Goal: Information Seeking & Learning: Learn about a topic

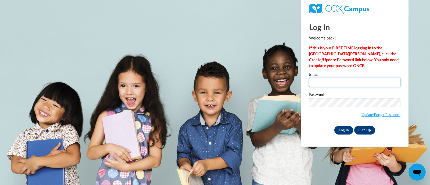
type input "erae@ddschools.org"
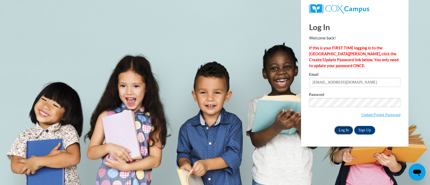
click at [341, 131] on input "Log In" at bounding box center [343, 130] width 19 height 9
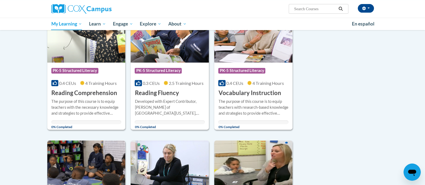
scroll to position [221, 0]
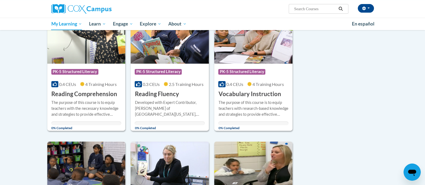
drag, startPoint x: 426, startPoint y: 85, endPoint x: 309, endPoint y: 67, distance: 118.3
click at [309, 67] on div "Sort Date Enrolled Title (A-Z) «« « 1-10 » »» 10 Activities CEUs Course Categor…" at bounding box center [212, 136] width 339 height 554
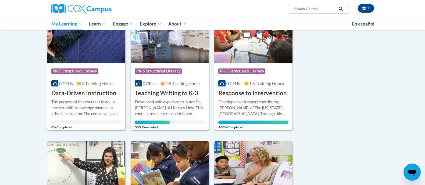
scroll to position [81, 0]
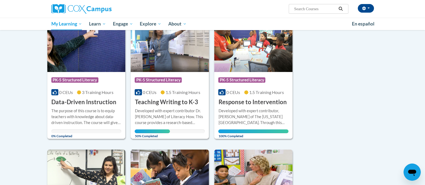
click at [173, 109] on div "Developed with expert contributor Dr. [PERSON_NAME] of Literacy How. This cours…" at bounding box center [170, 117] width 70 height 18
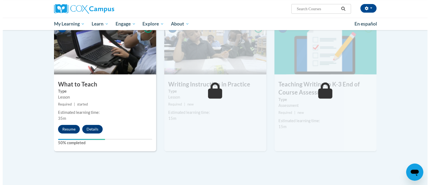
scroll to position [269, 0]
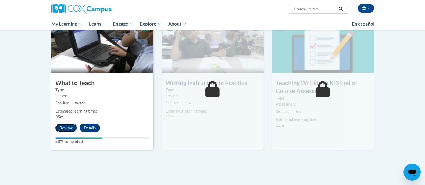
click at [68, 129] on button "Resume" at bounding box center [66, 128] width 22 height 9
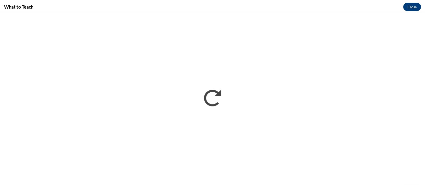
scroll to position [0, 0]
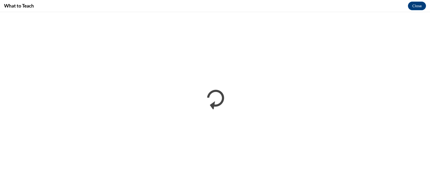
drag, startPoint x: 211, startPoint y: 7, endPoint x: 310, endPoint y: 4, distance: 99.8
click at [310, 4] on div "What to Teach Close" at bounding box center [215, 6] width 430 height 12
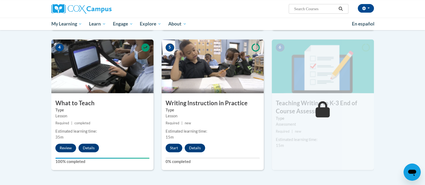
scroll to position [254, 0]
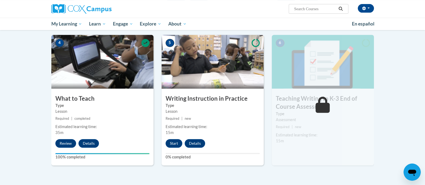
click at [313, 131] on div "6 Teaching Writing to K-3 End of Course Assessment Type Assessment Required | n…" at bounding box center [323, 100] width 102 height 131
click at [176, 143] on button "Start" at bounding box center [174, 143] width 17 height 9
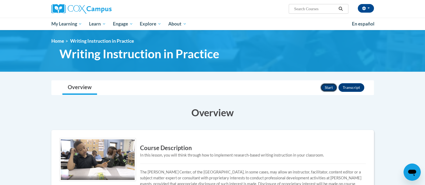
click at [329, 86] on button "Start" at bounding box center [328, 87] width 17 height 9
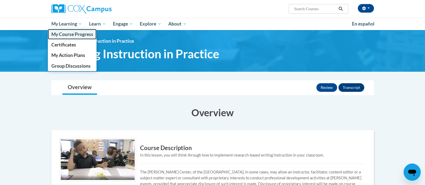
click at [71, 33] on span "My Course Progress" at bounding box center [72, 34] width 42 height 6
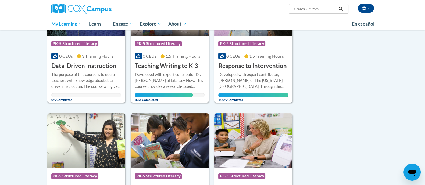
scroll to position [120, 0]
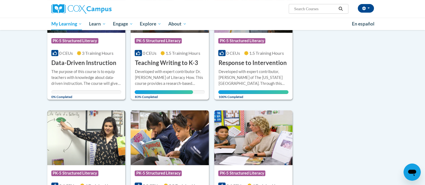
click at [172, 76] on div "Developed with expert contributor Dr. [PERSON_NAME] of Literacy How. This cours…" at bounding box center [170, 78] width 70 height 18
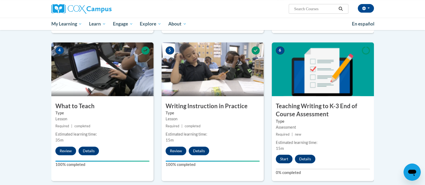
scroll to position [254, 0]
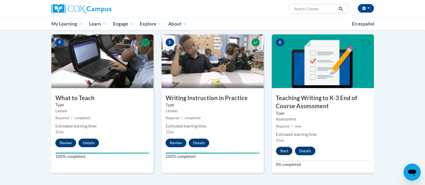
click at [284, 151] on button "Start" at bounding box center [284, 151] width 17 height 9
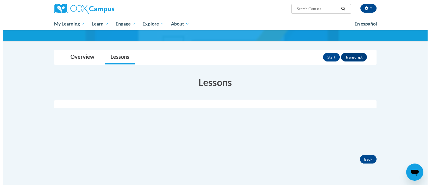
scroll to position [42, 0]
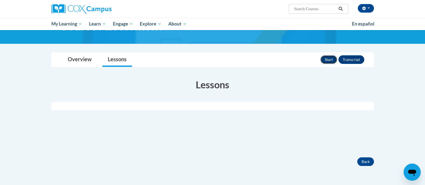
click at [324, 57] on button "Start" at bounding box center [328, 59] width 17 height 9
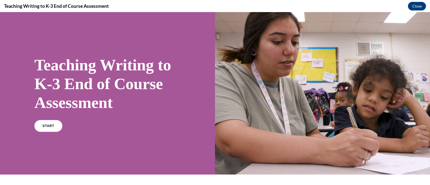
scroll to position [0, 0]
click at [48, 128] on link "START" at bounding box center [48, 126] width 29 height 12
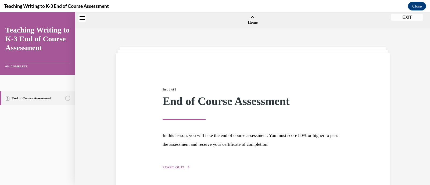
scroll to position [16, 0]
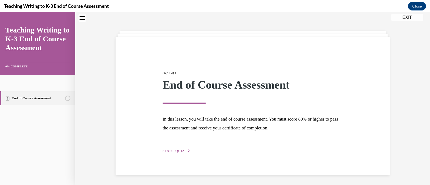
click at [164, 150] on span "START QUIZ" at bounding box center [174, 151] width 22 height 4
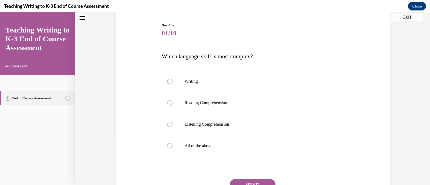
scroll to position [60, 0]
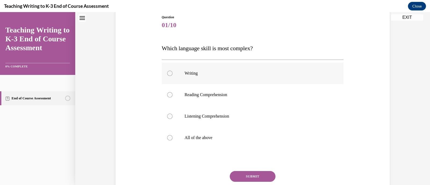
click at [167, 76] on div at bounding box center [169, 73] width 5 height 5
click at [167, 76] on input "Writing" at bounding box center [169, 73] width 5 height 5
radio input "true"
click at [253, 177] on button "SUBMIT" at bounding box center [253, 176] width 46 height 11
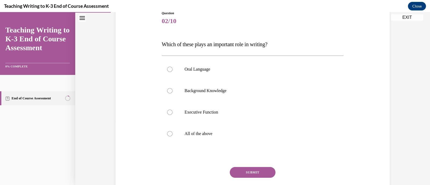
scroll to position [65, 0]
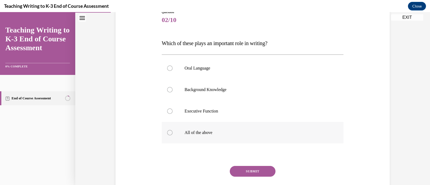
click at [167, 133] on div at bounding box center [169, 132] width 5 height 5
click at [167, 133] on input "All of the above" at bounding box center [169, 132] width 5 height 5
radio input "true"
click at [251, 170] on button "SUBMIT" at bounding box center [253, 171] width 46 height 11
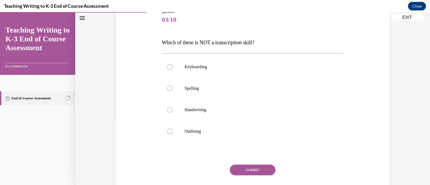
scroll to position [69, 0]
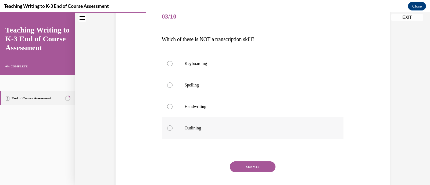
click at [167, 130] on div at bounding box center [169, 127] width 5 height 5
click at [167, 130] on input "Outlining" at bounding box center [169, 127] width 5 height 5
radio input "true"
click at [247, 165] on button "SUBMIT" at bounding box center [253, 166] width 46 height 11
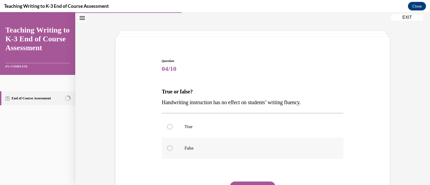
click at [164, 147] on label "False" at bounding box center [253, 148] width 182 height 21
click at [167, 147] on input "False" at bounding box center [169, 148] width 5 height 5
radio input "true"
click at [241, 182] on button "SUBMIT" at bounding box center [253, 187] width 46 height 11
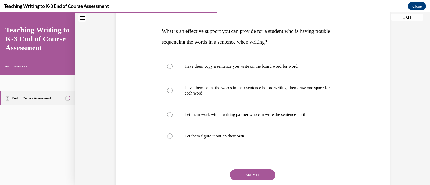
scroll to position [77, 0]
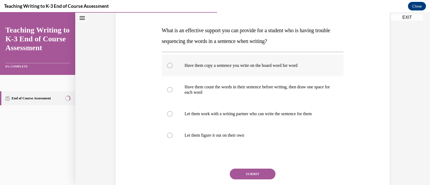
click at [219, 67] on p "Have them copy a sentence you write on the board word for word" at bounding box center [258, 65] width 146 height 5
click at [173, 67] on input "Have them copy a sentence you write on the board word for word" at bounding box center [169, 65] width 5 height 5
radio input "true"
click at [245, 177] on button "SUBMIT" at bounding box center [253, 174] width 46 height 11
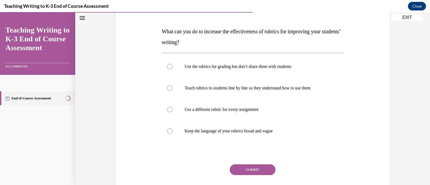
scroll to position [77, 0]
click at [249, 85] on p "Teach rubrics to students line by line so they understand how to use them" at bounding box center [258, 87] width 146 height 5
click at [173, 85] on input "Teach rubrics to students line by line so they understand how to use them" at bounding box center [169, 87] width 5 height 5
radio input "true"
click at [249, 169] on button "SUBMIT" at bounding box center [253, 169] width 46 height 11
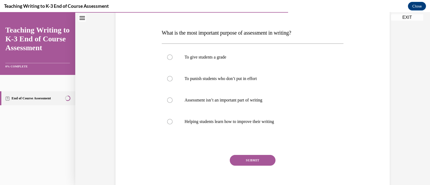
scroll to position [80, 0]
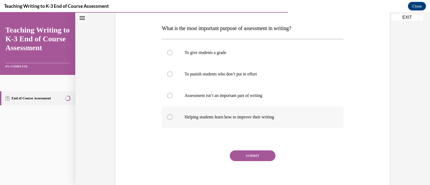
click at [218, 115] on p "Helping students learn how to improve their writing" at bounding box center [258, 116] width 146 height 5
click at [173, 115] on input "Helping students learn how to improve their writing" at bounding box center [169, 116] width 5 height 5
radio input "true"
click at [248, 156] on button "SUBMIT" at bounding box center [253, 155] width 46 height 11
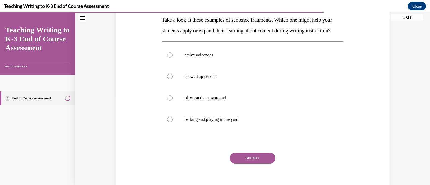
scroll to position [87, 0]
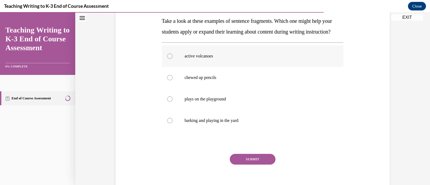
click at [163, 67] on label "active volcanoes" at bounding box center [253, 55] width 182 height 21
click at [167, 59] on input "active volcanoes" at bounding box center [169, 55] width 5 height 5
radio input "true"
click at [245, 165] on button "SUBMIT" at bounding box center [253, 159] width 46 height 11
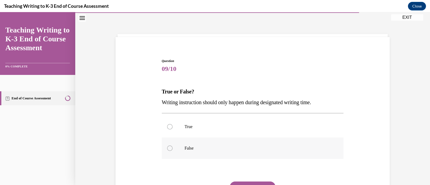
click at [168, 151] on label "False" at bounding box center [253, 148] width 182 height 21
click at [168, 151] on input "False" at bounding box center [169, 148] width 5 height 5
radio input "true"
click at [245, 183] on button "SUBMIT" at bounding box center [253, 187] width 46 height 11
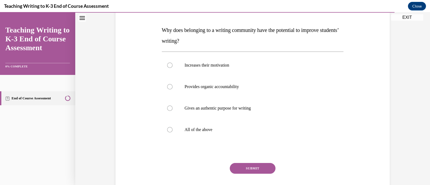
scroll to position [81, 0]
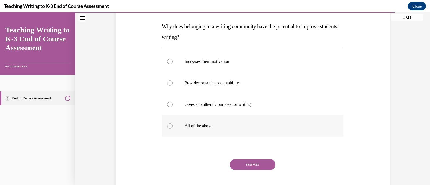
click at [202, 127] on p "All of the above" at bounding box center [258, 125] width 146 height 5
click at [173, 127] on input "All of the above" at bounding box center [169, 125] width 5 height 5
radio input "true"
click at [247, 164] on button "SUBMIT" at bounding box center [253, 164] width 46 height 11
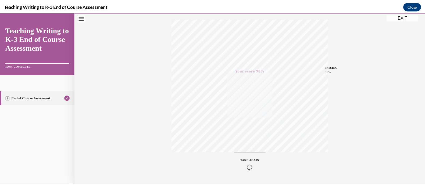
scroll to position [102, 0]
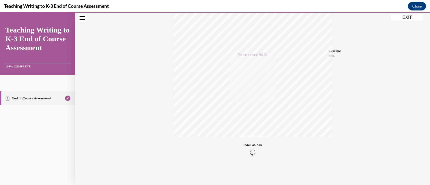
click at [406, 17] on button "EXIT" at bounding box center [407, 17] width 32 height 6
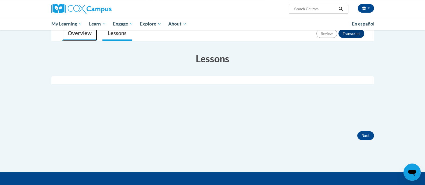
click at [87, 35] on link "Overview" at bounding box center [79, 34] width 35 height 14
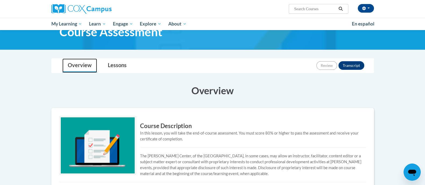
scroll to position [26, 0]
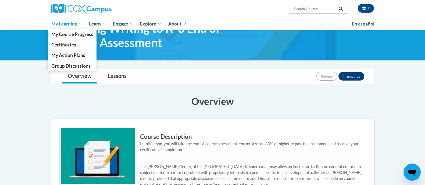
click at [59, 26] on span "My Learning" at bounding box center [66, 24] width 31 height 6
click at [60, 34] on span "My Course Progress" at bounding box center [72, 34] width 42 height 6
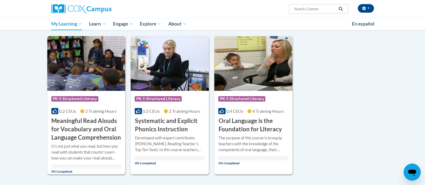
scroll to position [328, 0]
